Goal: Find specific page/section: Find specific page/section

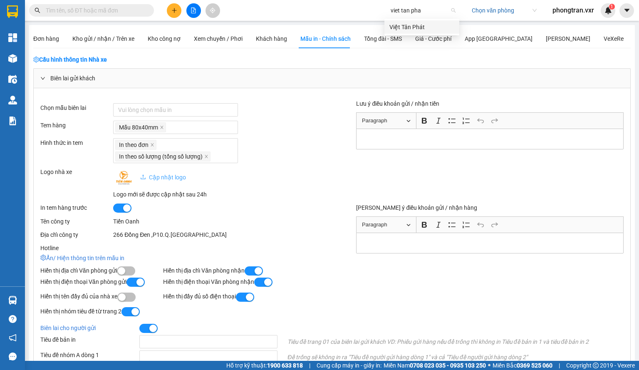
type input "viet tan phat"
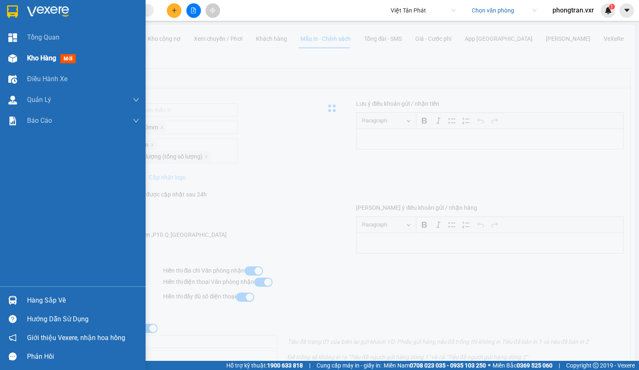
click at [27, 62] on span "Kho hàng" at bounding box center [41, 58] width 29 height 8
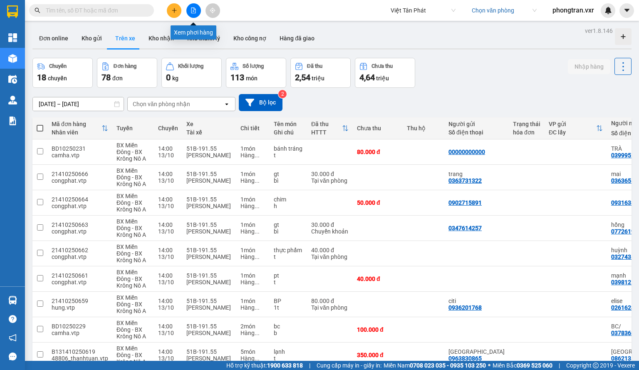
click at [189, 10] on button at bounding box center [193, 10] width 15 height 15
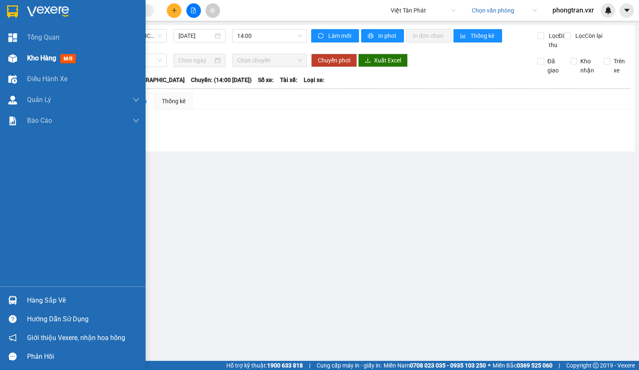
click at [14, 53] on div at bounding box center [12, 58] width 15 height 15
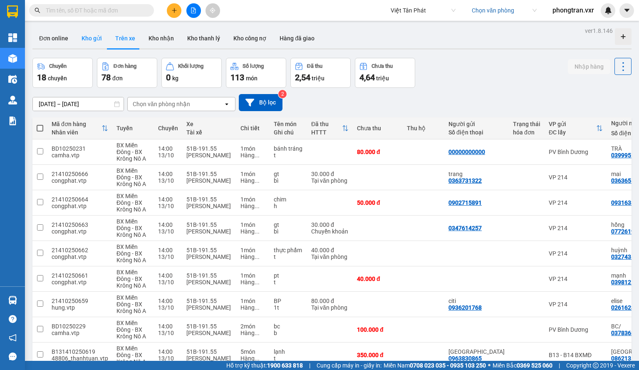
click at [98, 46] on button "Kho gửi" at bounding box center [92, 38] width 34 height 20
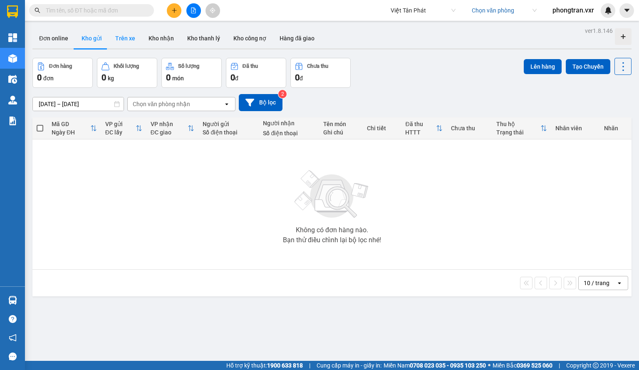
click at [131, 42] on button "Trên xe" at bounding box center [125, 38] width 33 height 20
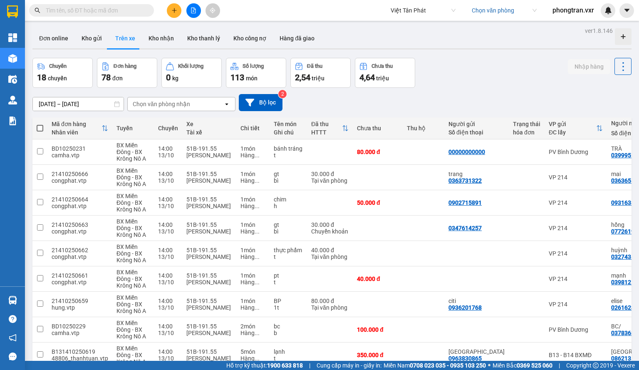
click at [93, 93] on div "[DATE] – [DATE] Press the down arrow key to interact with the calendar and sele…" at bounding box center [331, 103] width 599 height 30
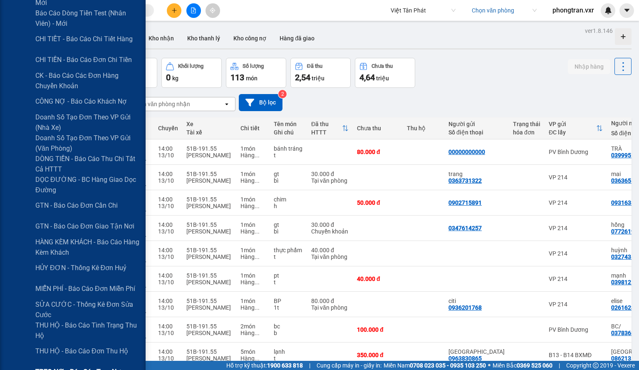
scroll to position [291, 0]
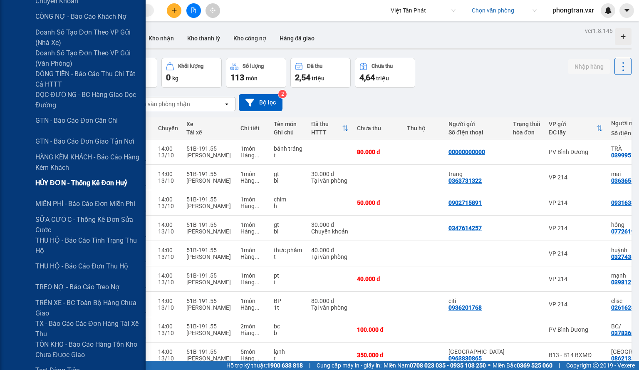
click at [91, 190] on div "HỦY ĐƠN - Thống kê đơn huỷ" at bounding box center [87, 183] width 104 height 21
